Goal: Task Accomplishment & Management: Use online tool/utility

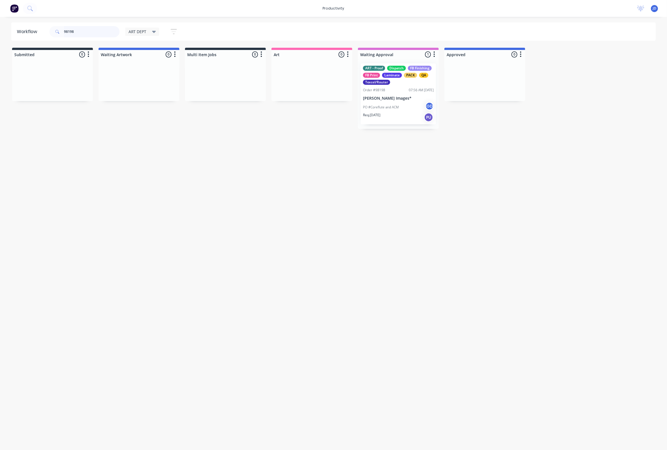
drag, startPoint x: 83, startPoint y: 28, endPoint x: 55, endPoint y: 25, distance: 28.8
click at [55, 25] on div "98198" at bounding box center [84, 31] width 70 height 17
drag, startPoint x: 86, startPoint y: 33, endPoint x: 29, endPoint y: 38, distance: 56.6
click at [29, 38] on header "Workflow 98198 ART DEPT Save new view None edit ART DEPT (Default) edit Banner …" at bounding box center [333, 31] width 644 height 18
drag, startPoint x: 81, startPoint y: 31, endPoint x: 46, endPoint y: 31, distance: 35.6
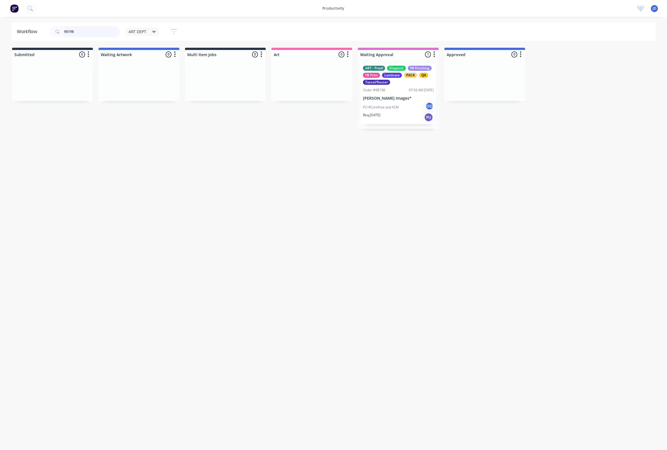
click at [46, 31] on header "Workflow 98198 ART DEPT Save new view None edit ART DEPT (Default) edit Banner …" at bounding box center [333, 31] width 644 height 18
type input "98203"
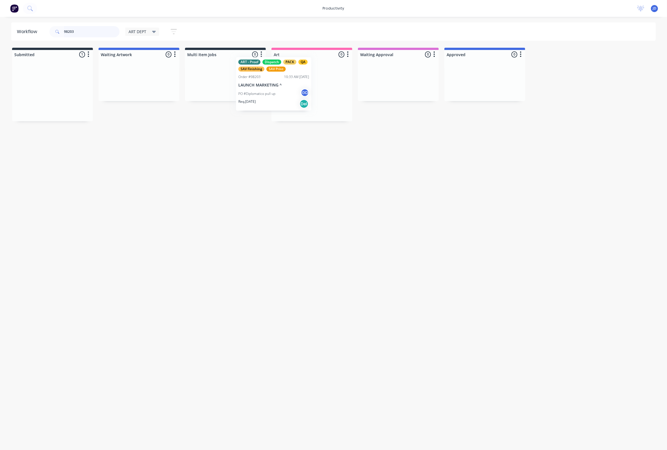
drag, startPoint x: 86, startPoint y: 91, endPoint x: 310, endPoint y: 85, distance: 224.5
click at [302, 86] on div "ART - Proof Dispatch PACK QA SAV Finishing SAV Print Order #98203 10:33 AM [DAT…" at bounding box center [311, 90] width 75 height 54
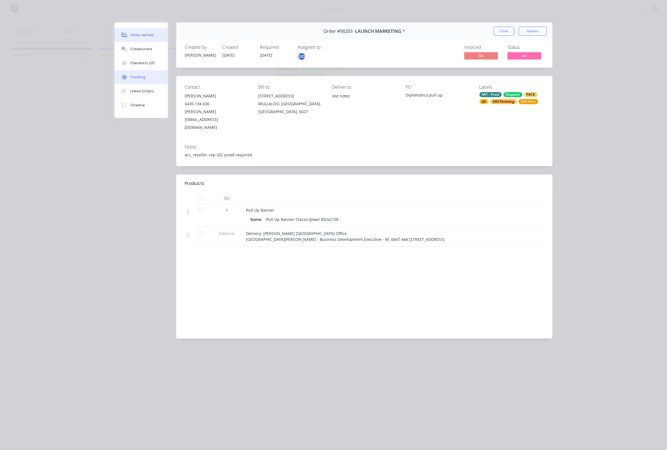
click at [127, 84] on button "Tracking" at bounding box center [140, 77] width 53 height 14
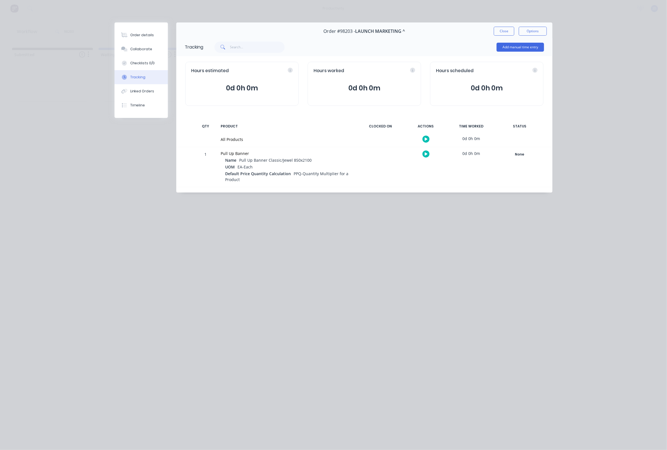
click at [425, 152] on icon at bounding box center [426, 154] width 3 height 4
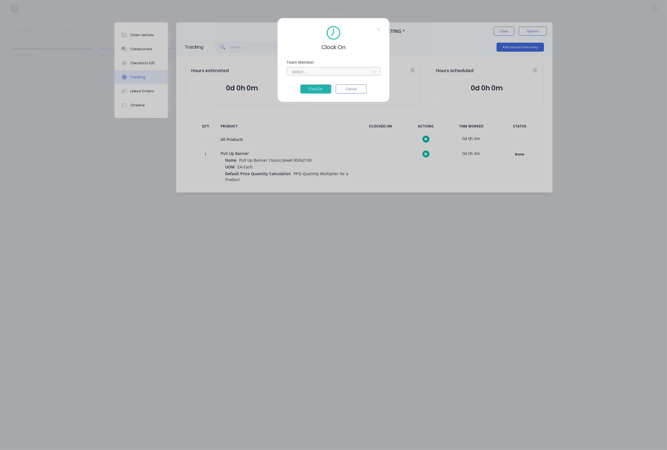
click at [305, 71] on div "Select..." at bounding box center [330, 72] width 76 height 6
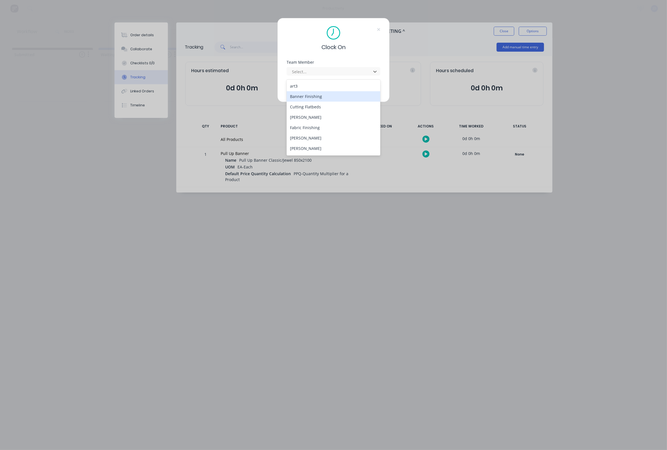
scroll to position [41, 0]
click at [297, 123] on div "[PERSON_NAME]" at bounding box center [333, 128] width 94 height 10
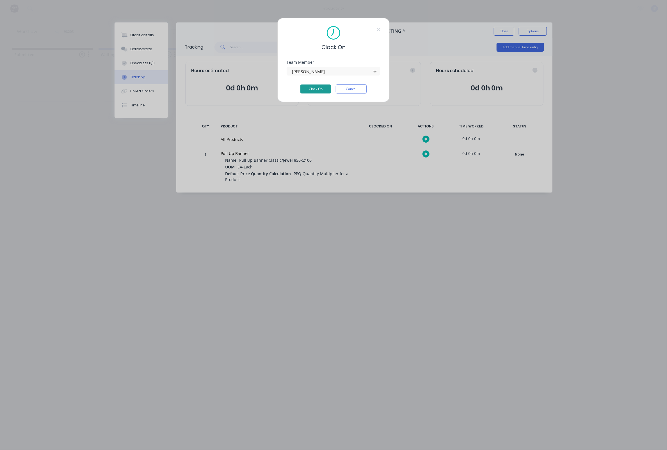
click at [312, 92] on button "Clock On" at bounding box center [315, 88] width 31 height 9
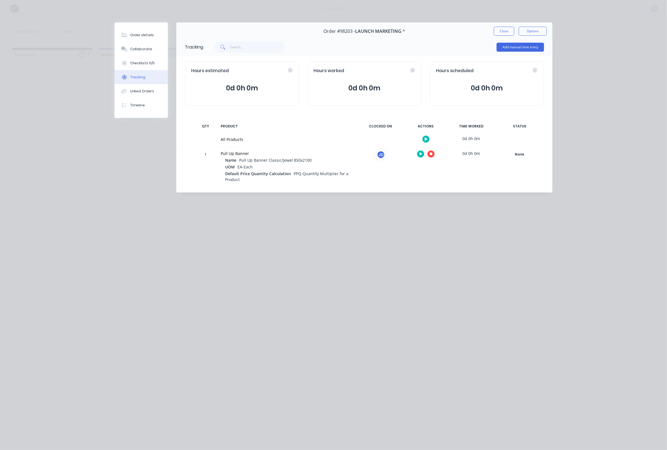
click at [431, 153] on icon at bounding box center [431, 154] width 3 height 3
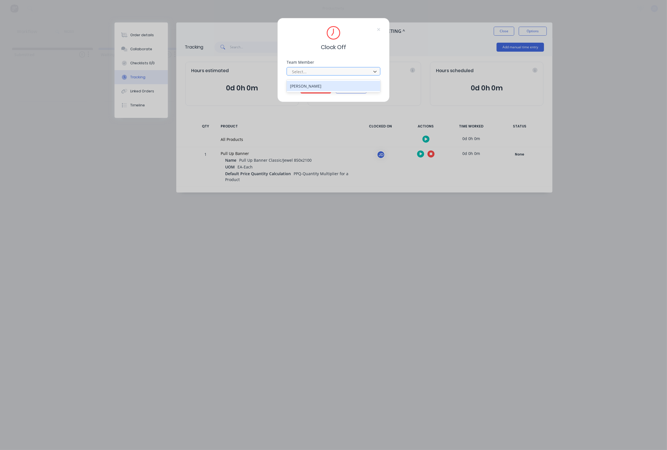
drag, startPoint x: 309, startPoint y: 73, endPoint x: 306, endPoint y: 76, distance: 5.0
click at [309, 73] on div at bounding box center [329, 71] width 77 height 7
click at [298, 89] on div "[PERSON_NAME]" at bounding box center [333, 86] width 94 height 10
click at [308, 91] on button "Clock Off" at bounding box center [315, 88] width 31 height 9
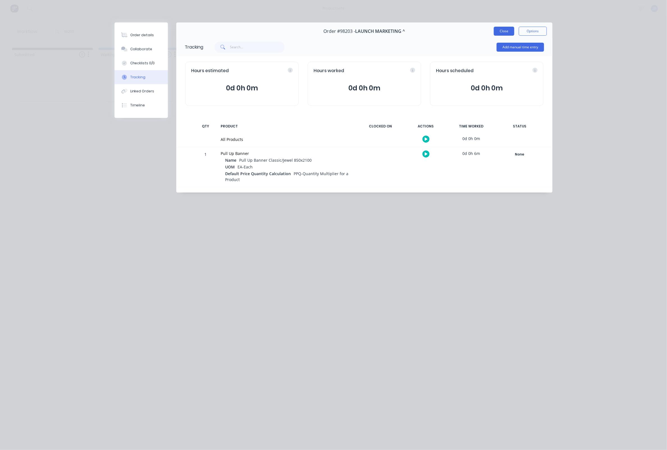
click at [494, 31] on button "Close" at bounding box center [504, 31] width 20 height 9
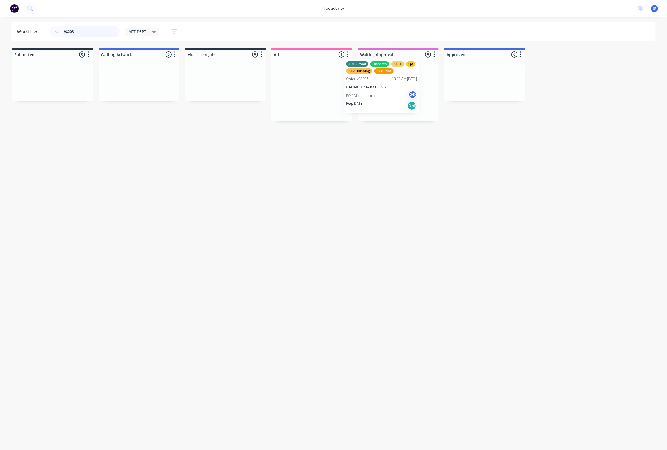
drag, startPoint x: 313, startPoint y: 98, endPoint x: 382, endPoint y: 94, distance: 69.4
